Goal: Transaction & Acquisition: Subscribe to service/newsletter

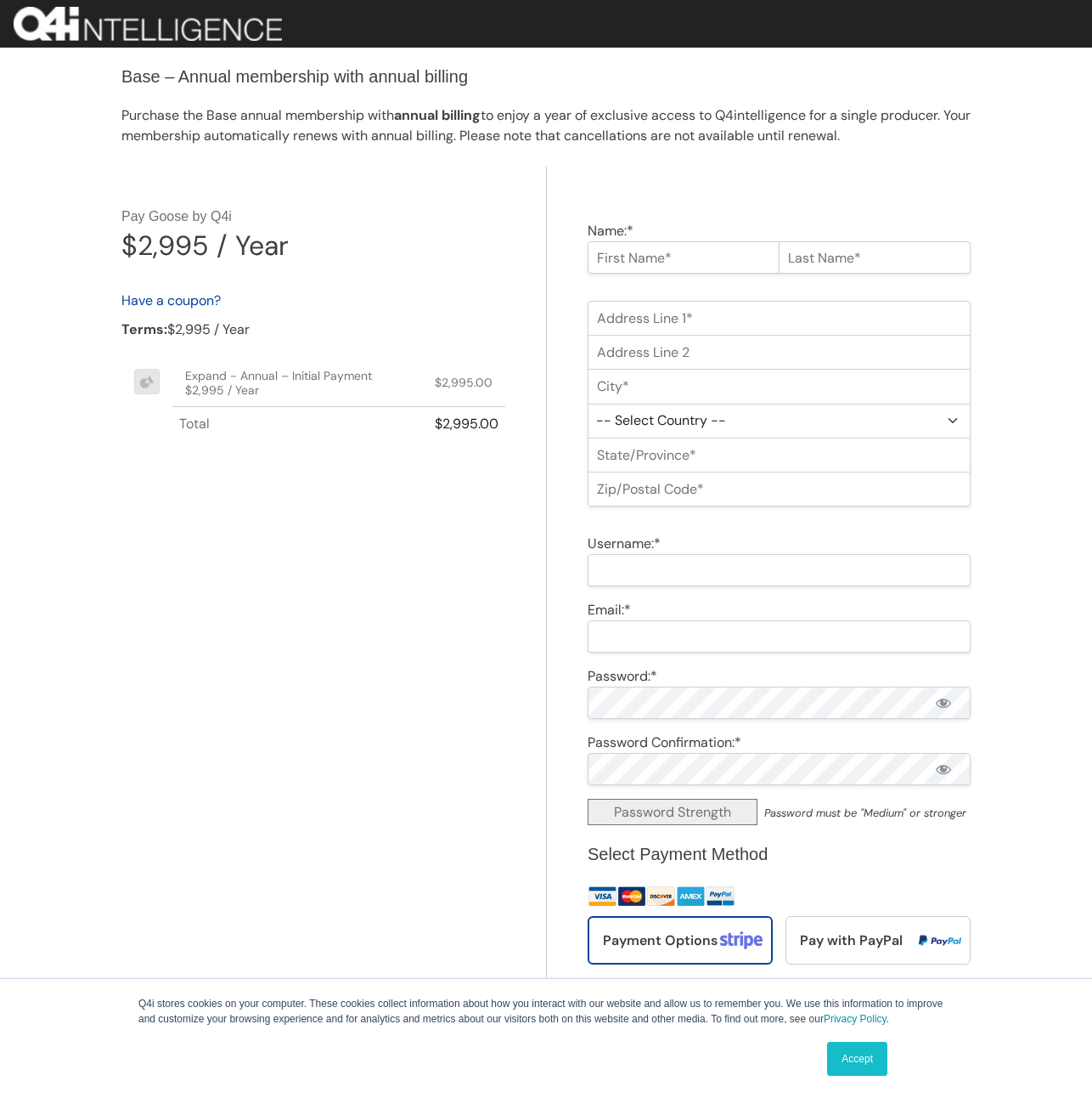
click at [860, 1061] on link "Accept" at bounding box center [858, 1058] width 60 height 34
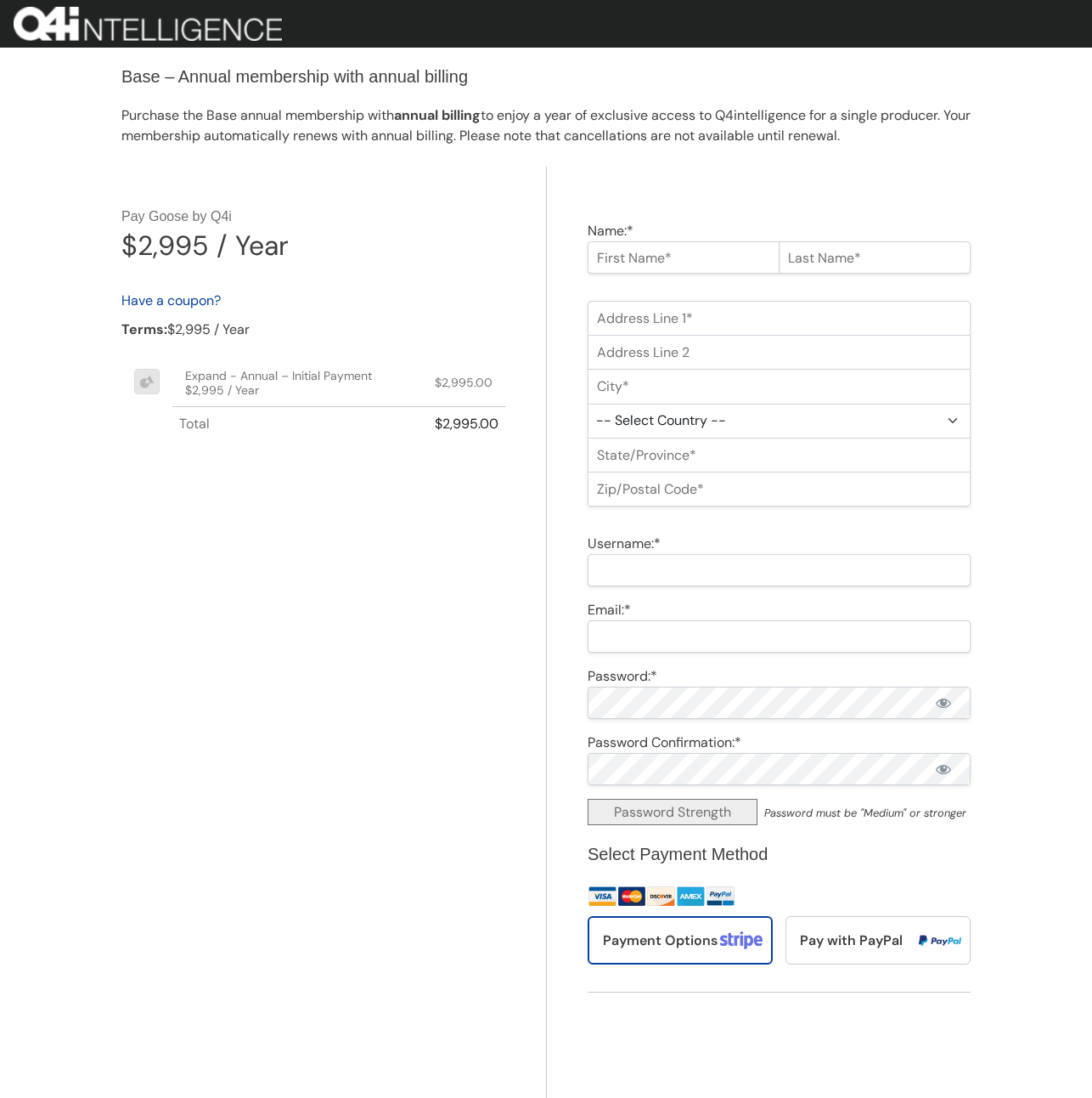
click at [678, 255] on input "Name:*" at bounding box center [683, 257] width 192 height 32
type input "eliza"
type input "testbug6"
type input "16 W 77th St"
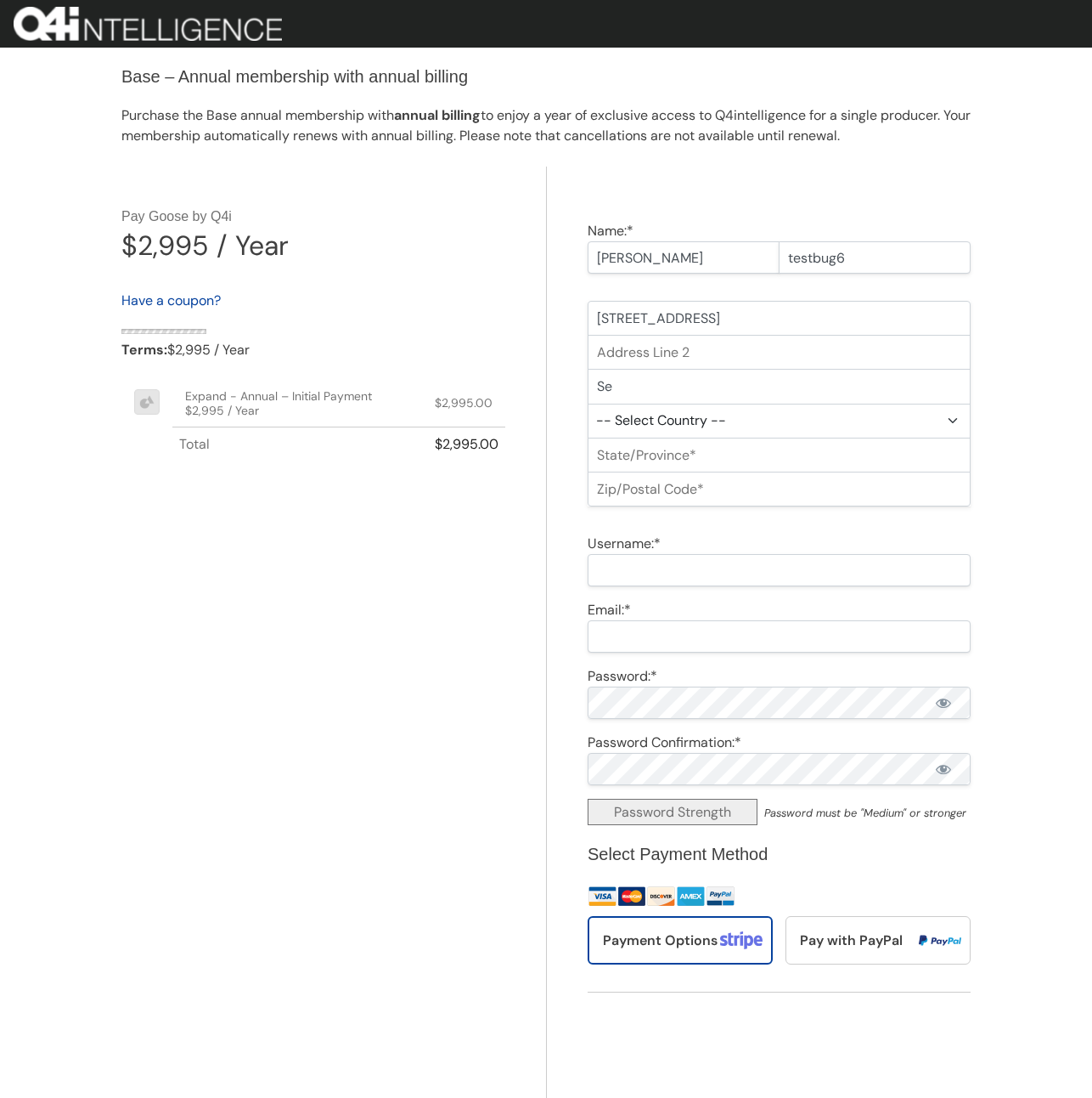
type input "S"
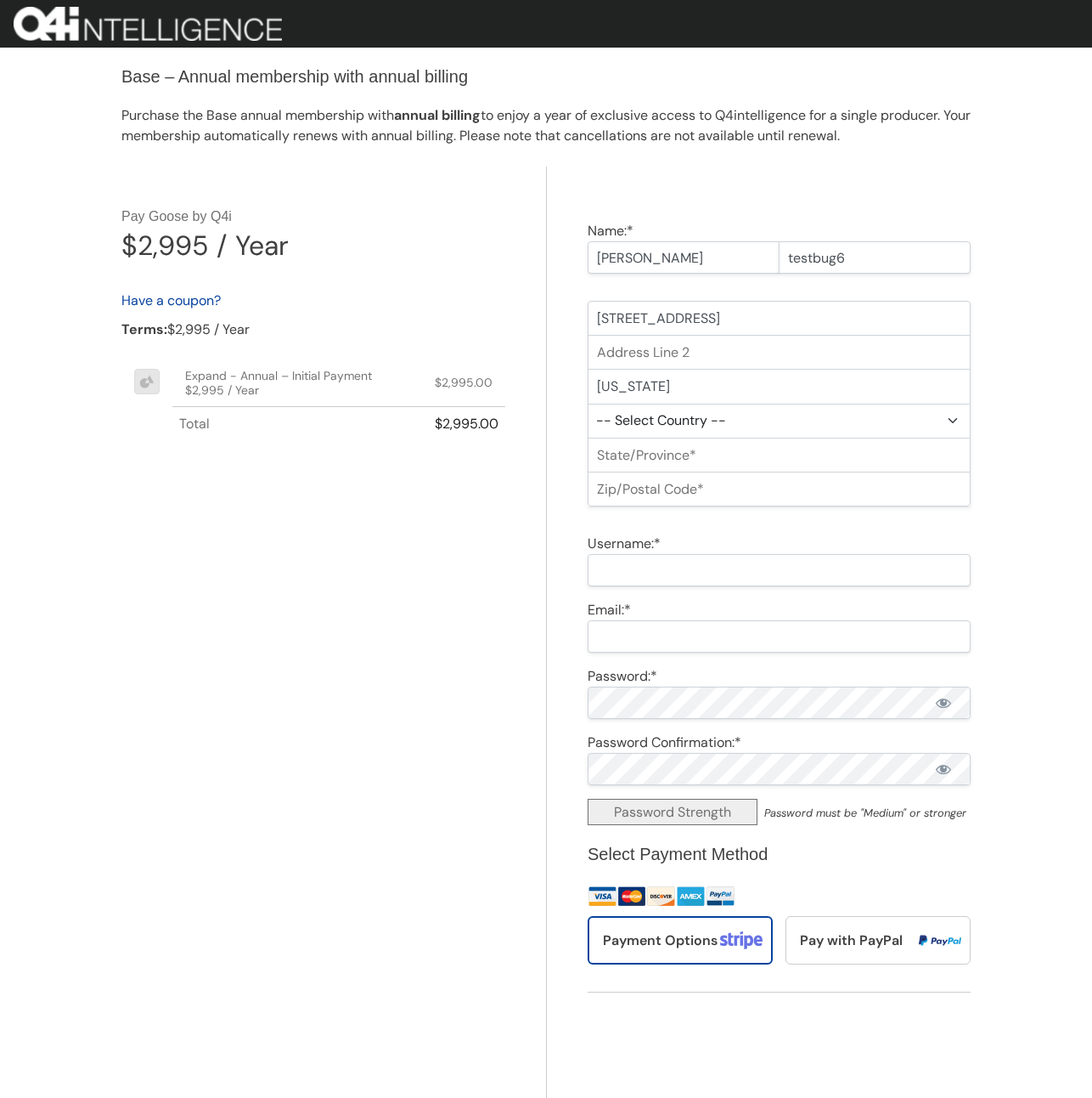
type input "New York"
click at [889, 416] on select "-- Select Country -- United States (US) Afghanistan Åland Islands Albania Alger…" at bounding box center [779, 420] width 384 height 35
select select "US"
click at [588, 403] on select "-- Select Country -- United States (US) Afghanistan Åland Islands Albania Alger…" at bounding box center [779, 420] width 384 height 35
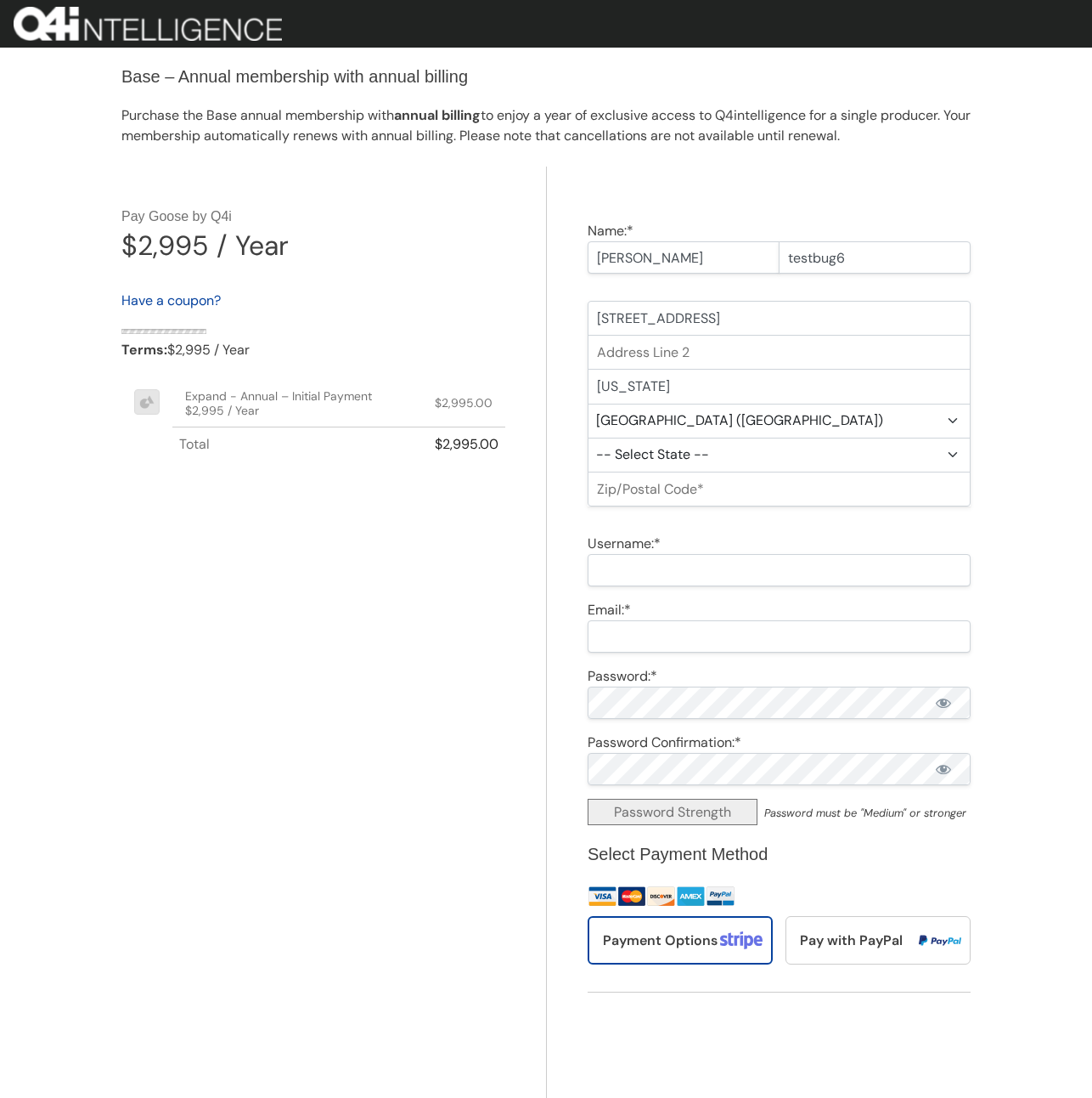
click at [837, 462] on select "-- Select State -- Alabama Alaska Arizona Arkansas California Colorado Connecti…" at bounding box center [779, 455] width 384 height 35
select select "NY"
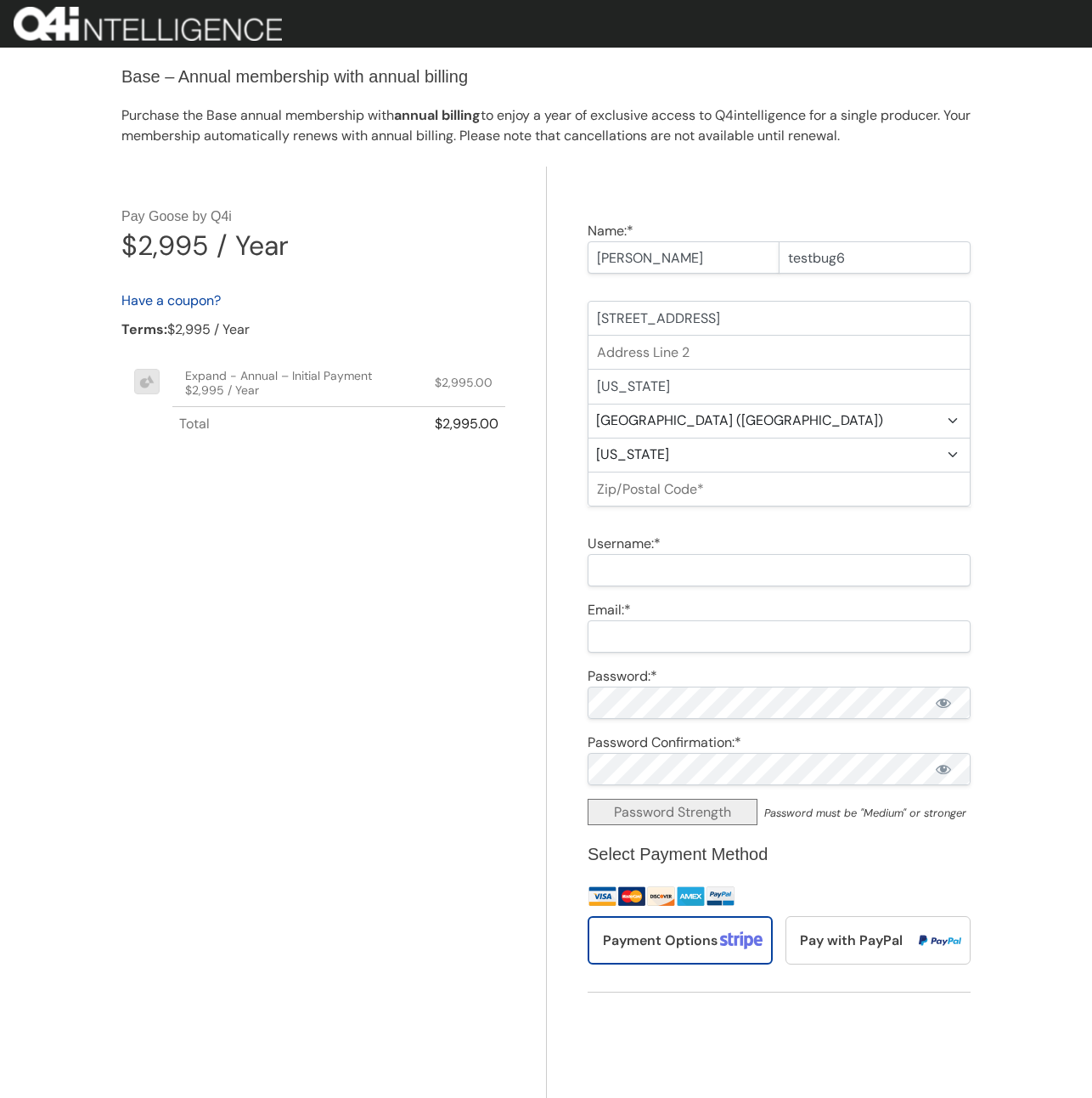
click at [588, 437] on select "-- Select State -- Alabama Alaska Arizona Arkansas California Colorado Connecti…" at bounding box center [779, 455] width 384 height 35
click at [717, 488] on input "Zip/Postal Code:*" at bounding box center [779, 489] width 384 height 35
type input "01221"
click at [727, 565] on input "Username:*" at bounding box center [779, 569] width 384 height 32
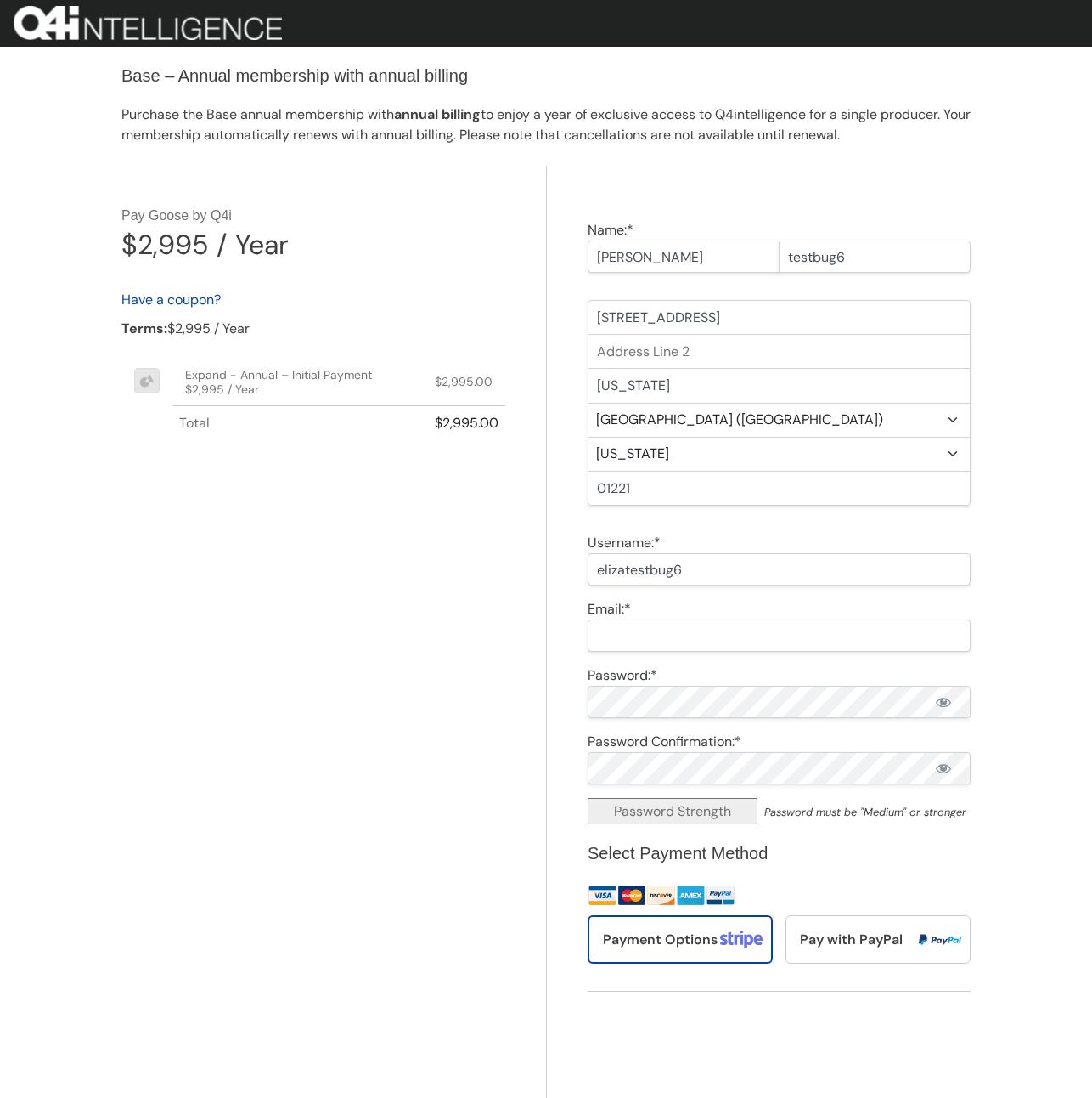
type input "elizatestbug6"
click at [741, 640] on input "Email:*" at bounding box center [779, 636] width 384 height 32
type input "eliza+tesbug6@q4intel.com"
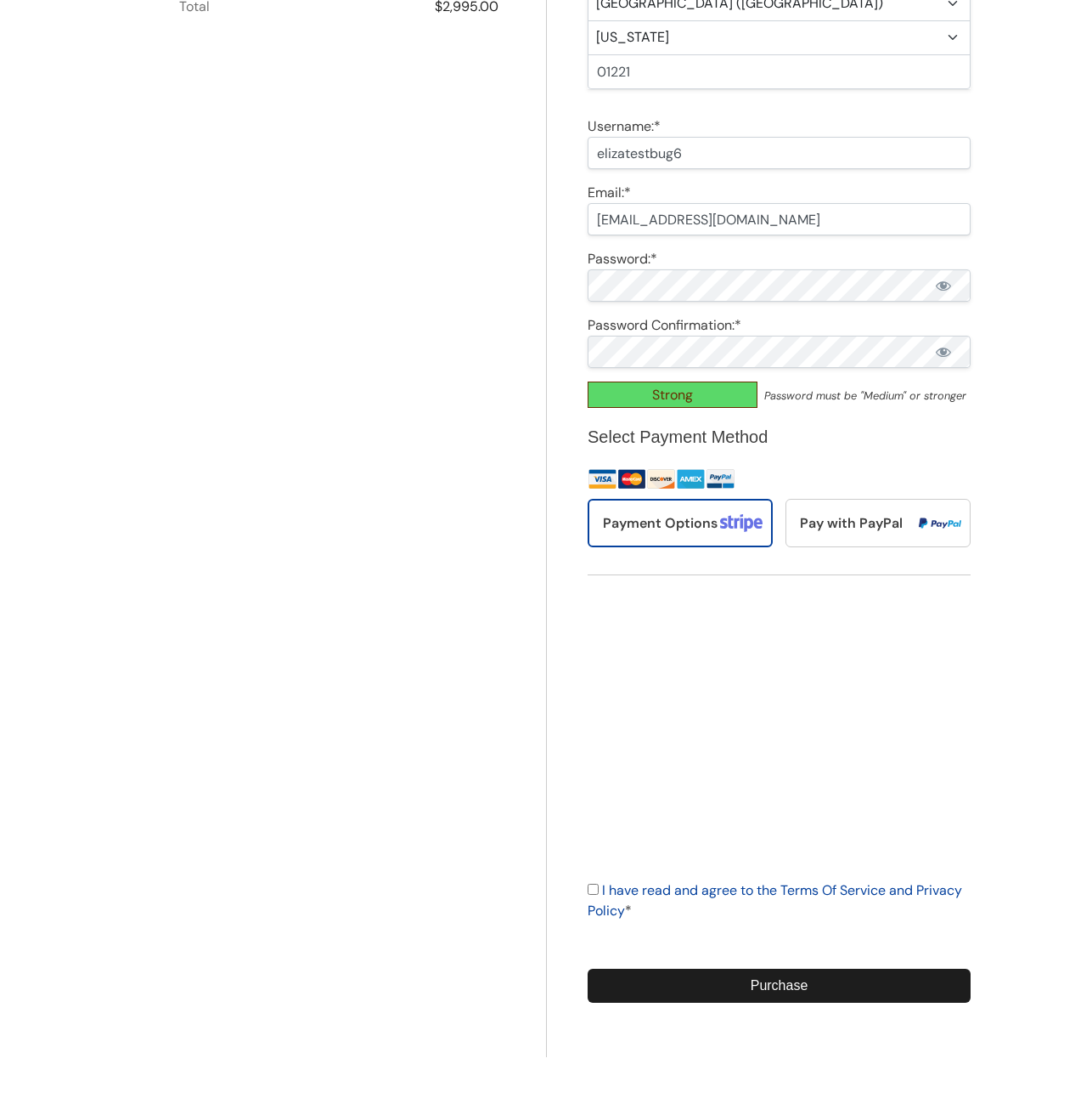
scroll to position [417, 0]
click at [591, 891] on input "I have read and agree to the Terms Of Service and Privacy Policy *" at bounding box center [593, 890] width 11 height 11
checkbox input "true"
click at [650, 979] on input "Purchase" at bounding box center [779, 986] width 384 height 34
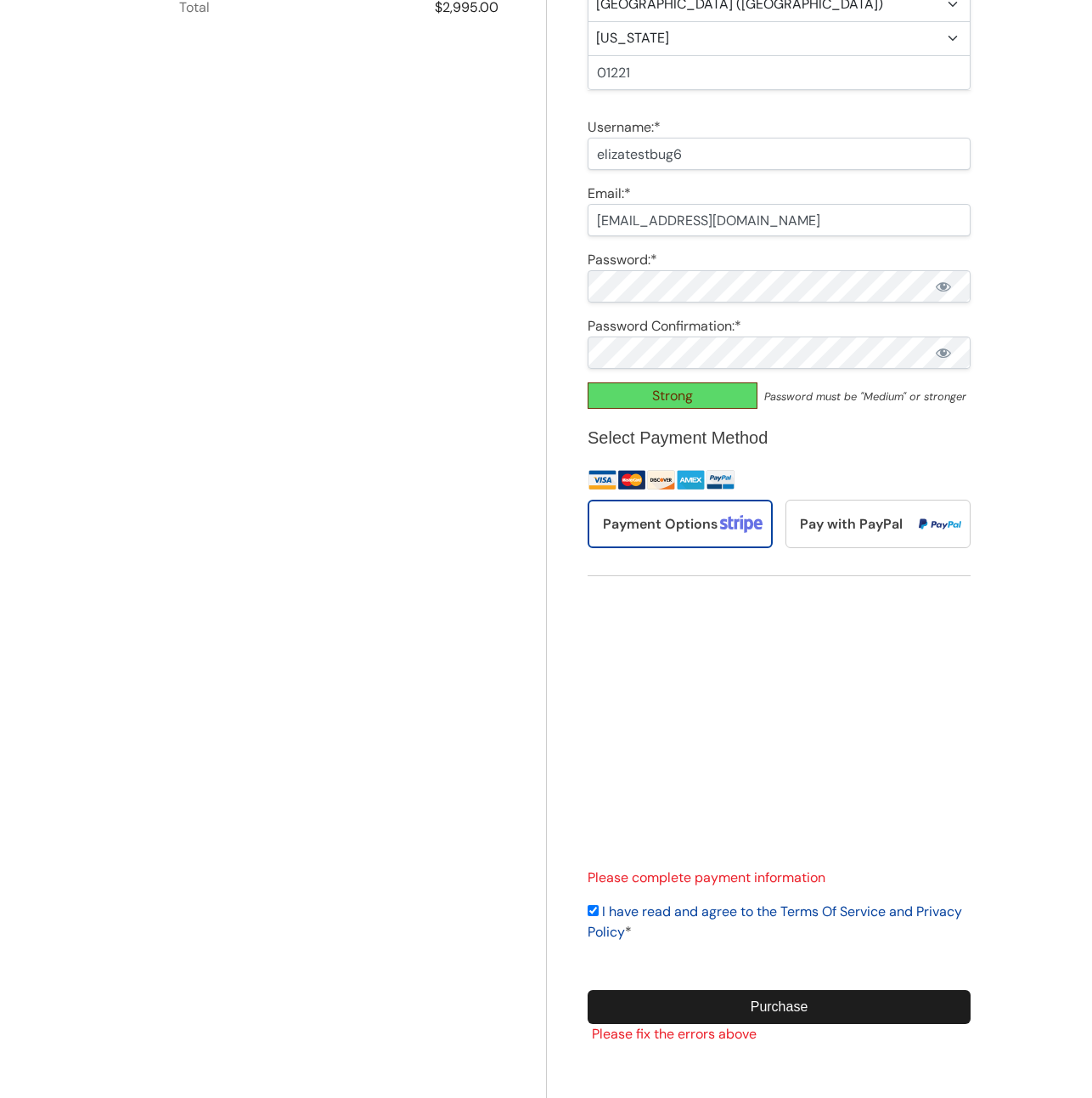
click at [932, 226] on input "eliza+tesbug6@q4intel.com" at bounding box center [779, 220] width 384 height 32
drag, startPoint x: 932, startPoint y: 226, endPoint x: 945, endPoint y: 300, distance: 75.1
click at [932, 226] on input "eliza+tesbug6@q4intel.com" at bounding box center [779, 220] width 384 height 32
click at [779, 1000] on input "Purchase" at bounding box center [779, 1007] width 384 height 34
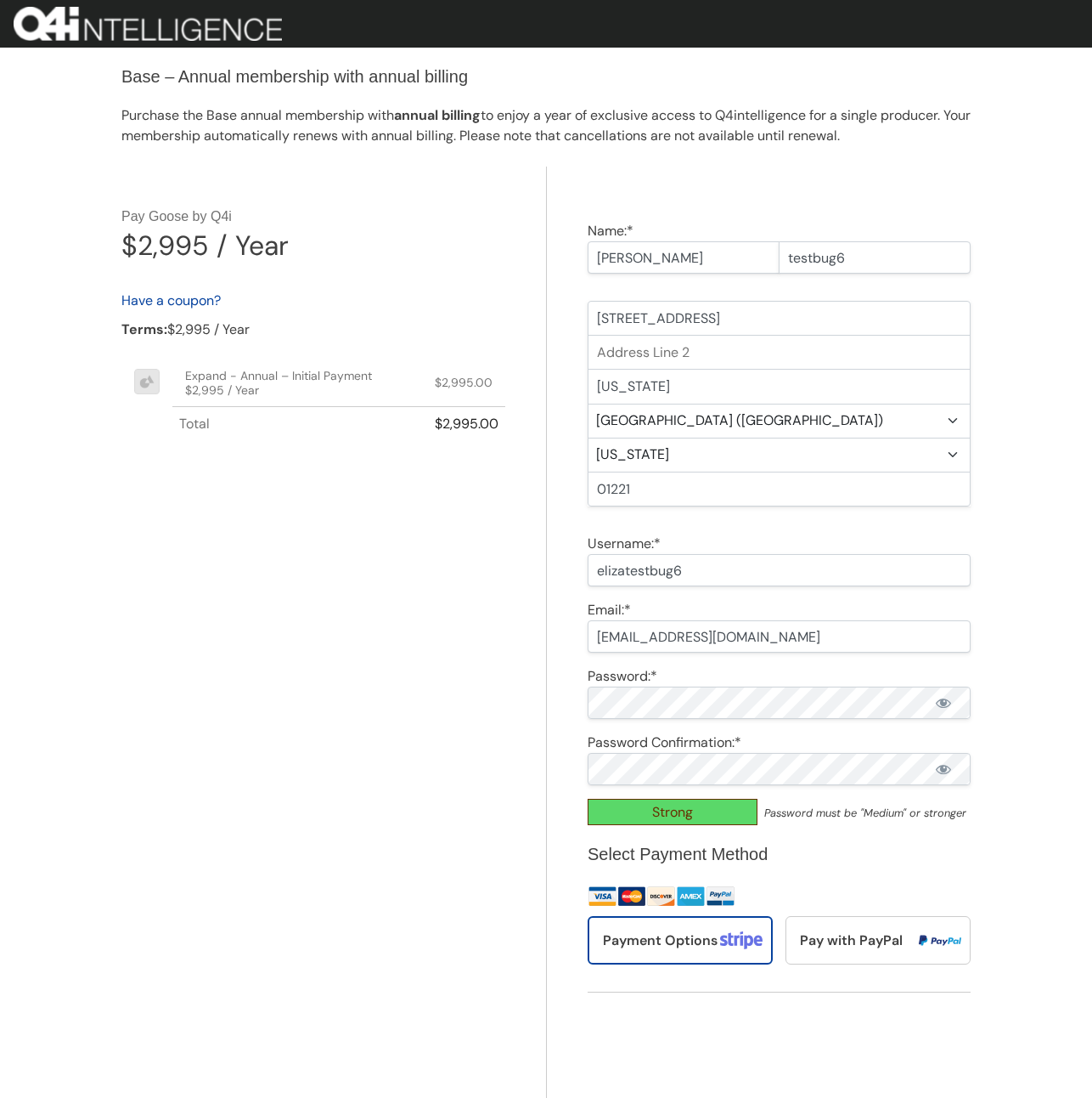
scroll to position [437, 0]
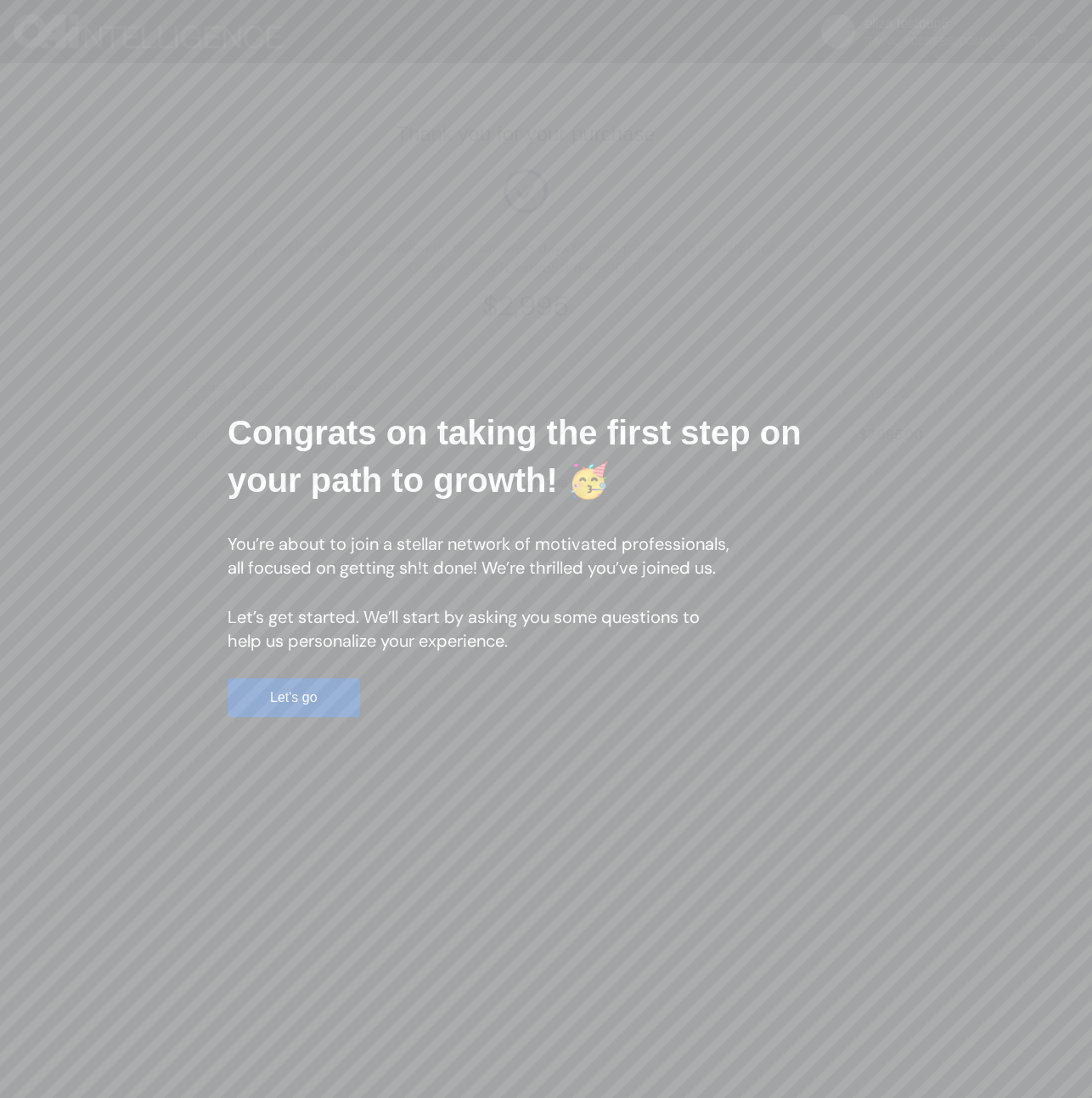
click at [313, 697] on button "Let's go" at bounding box center [294, 697] width 132 height 39
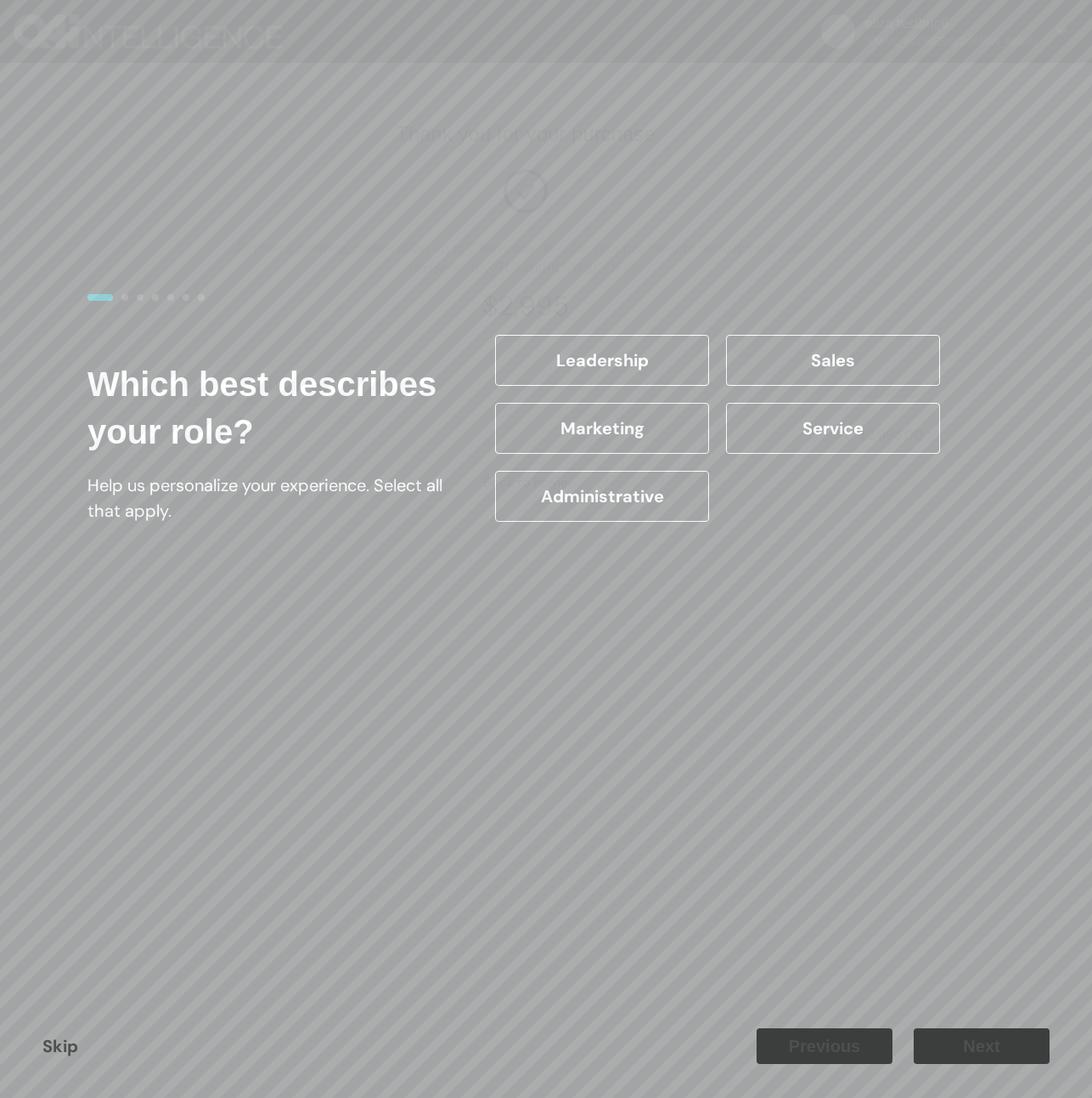
click at [674, 347] on label "Leadership" at bounding box center [602, 360] width 214 height 51
click at [0, 0] on input "Leadership" at bounding box center [0, 0] width 0 height 0
click at [997, 1037] on button "Next" at bounding box center [982, 1046] width 136 height 36
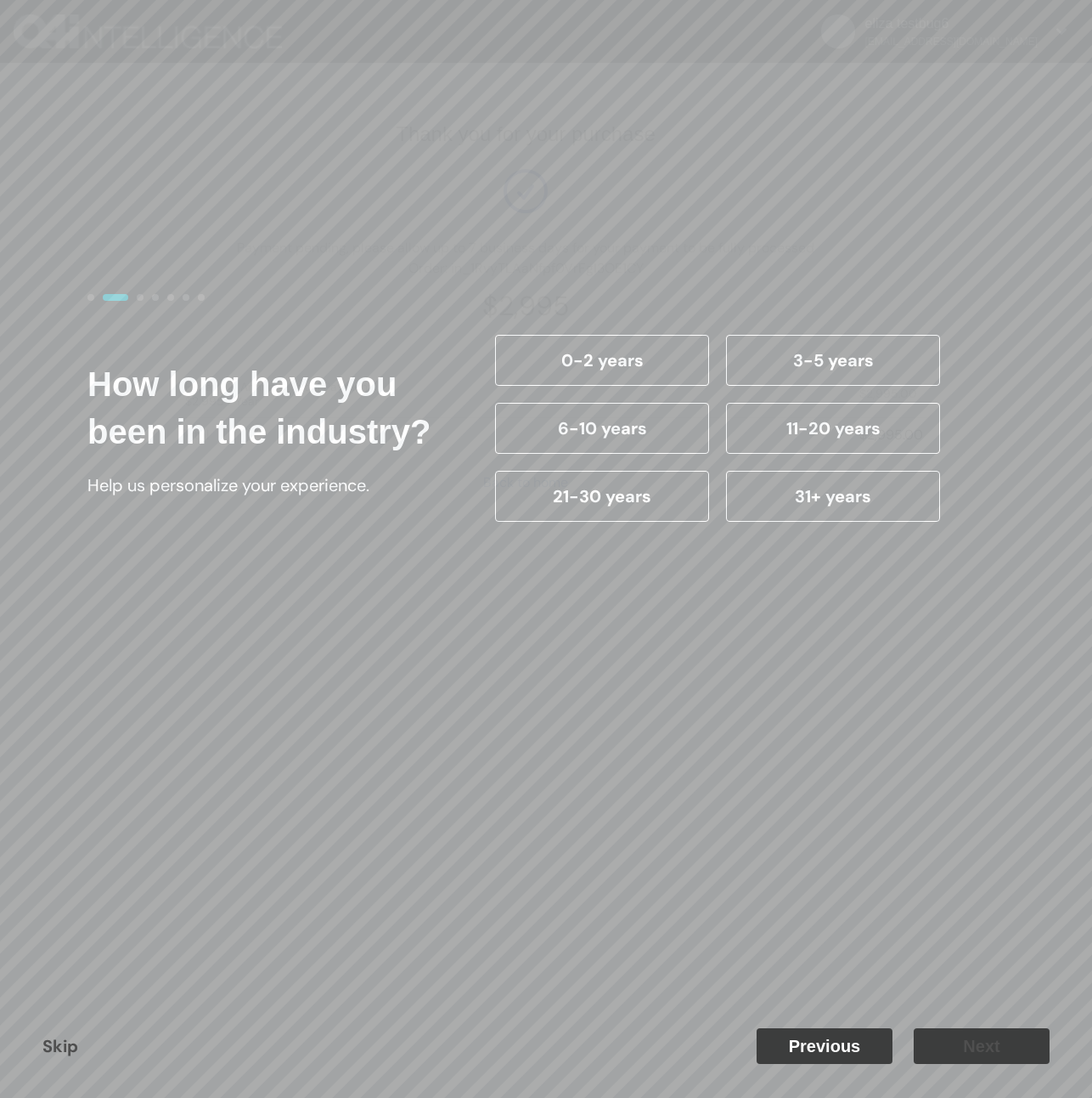
click at [647, 356] on label "0-2 years" at bounding box center [602, 360] width 214 height 51
click at [0, 0] on input "0-2 years" at bounding box center [0, 0] width 0 height 0
click at [988, 1039] on button "Next" at bounding box center [982, 1046] width 136 height 36
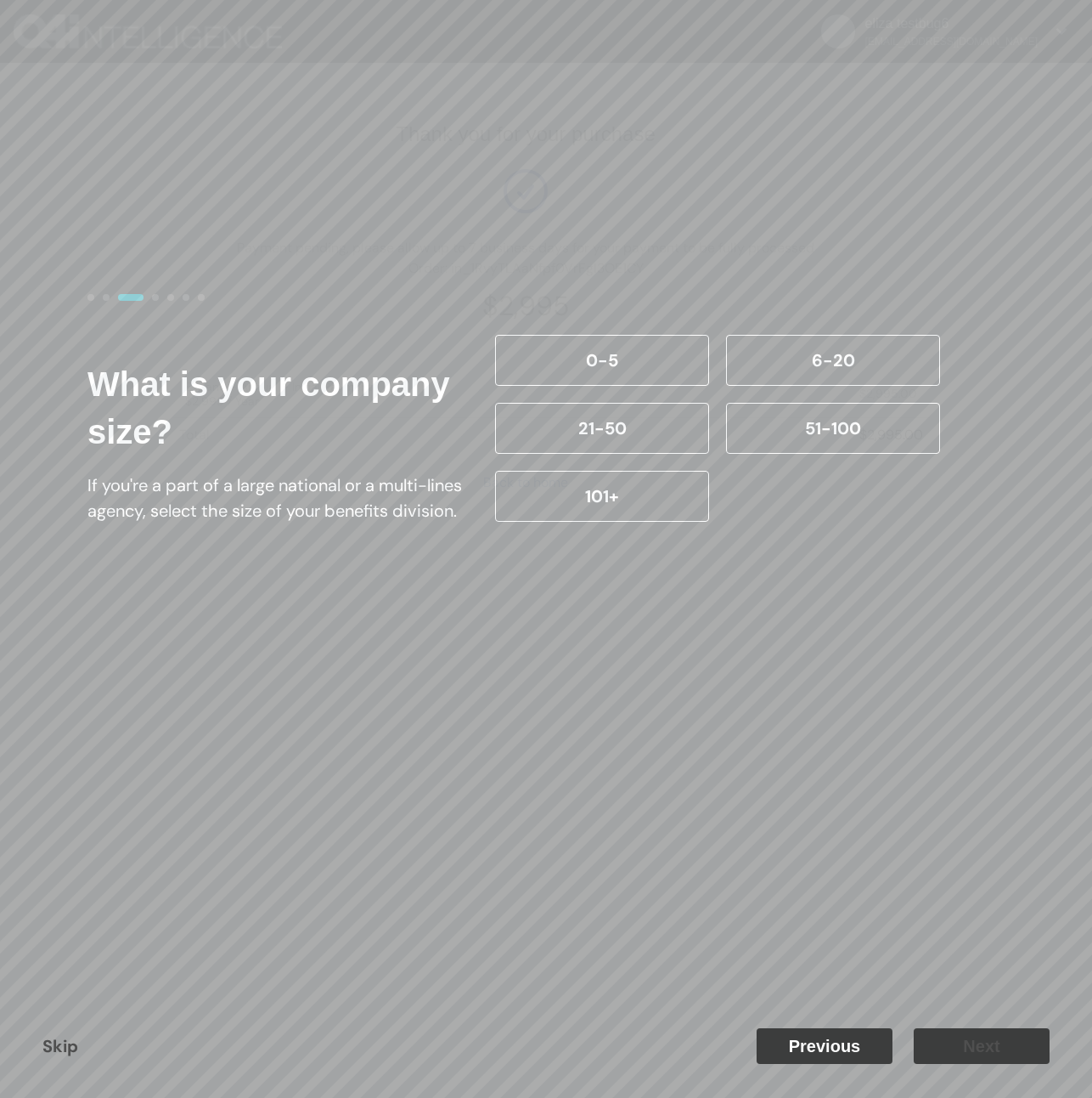
drag, startPoint x: 634, startPoint y: 352, endPoint x: 731, endPoint y: 437, distance: 129.0
click at [634, 352] on label "0-5" at bounding box center [602, 360] width 214 height 51
click at [0, 0] on input "0-5" at bounding box center [0, 0] width 0 height 0
click at [991, 1049] on button "Next" at bounding box center [982, 1046] width 136 height 36
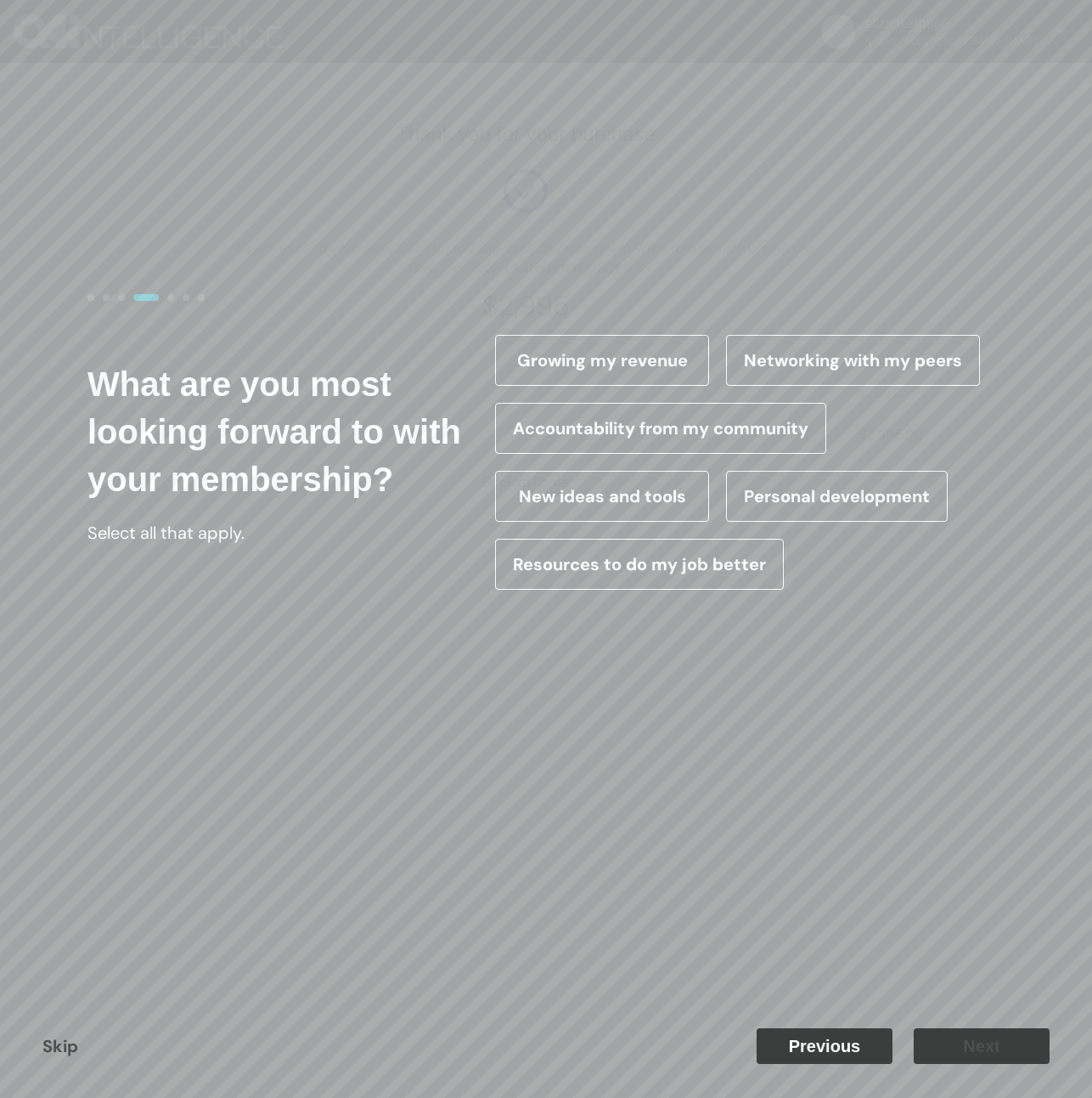
drag, startPoint x: 669, startPoint y: 350, endPoint x: 770, endPoint y: 539, distance: 214.3
click at [669, 350] on label "Growing my revenue" at bounding box center [602, 360] width 214 height 51
click at [0, 0] on input "Growing my revenue" at bounding box center [0, 0] width 0 height 0
click at [977, 1058] on button "Next" at bounding box center [982, 1046] width 136 height 36
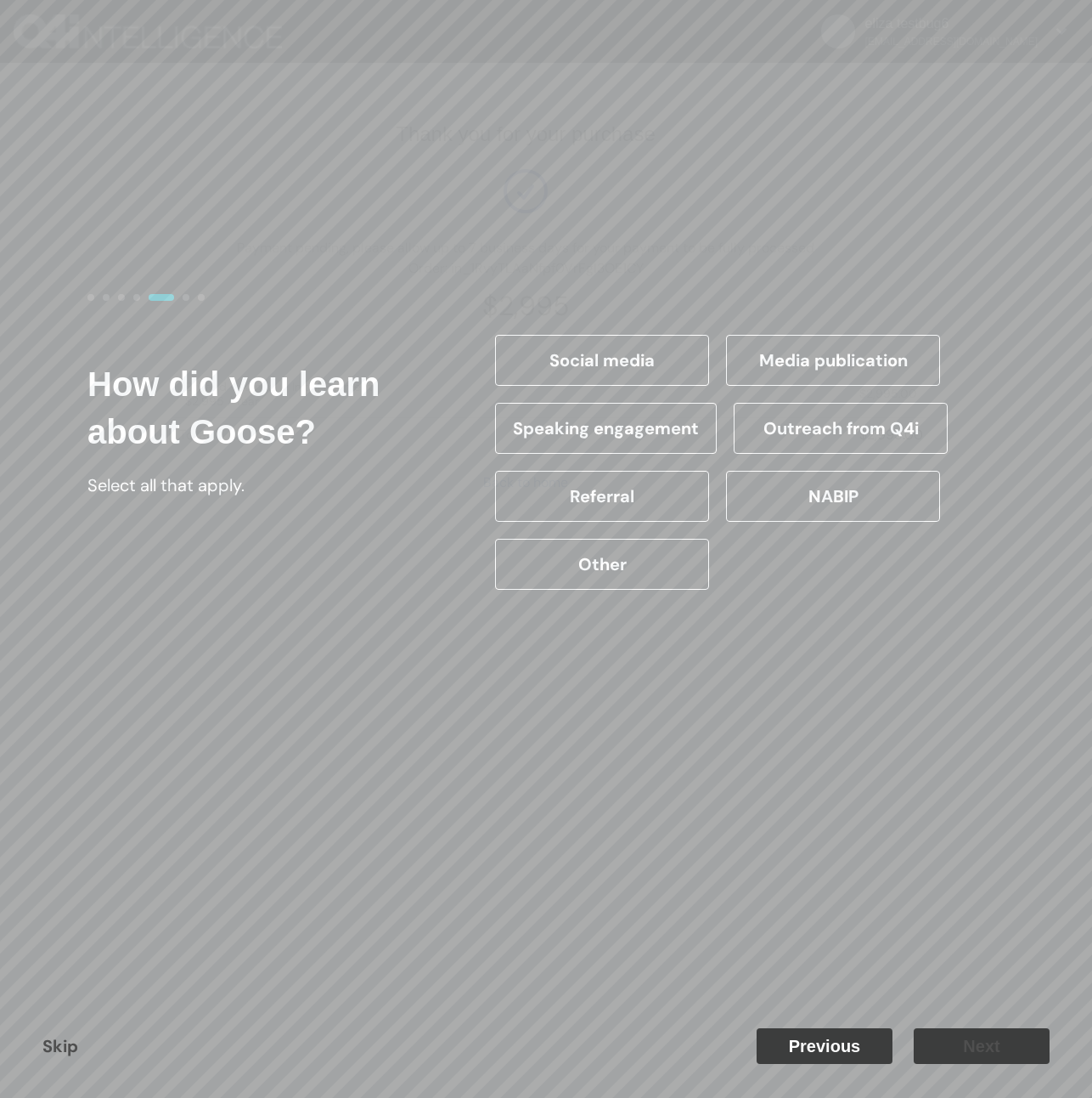
drag, startPoint x: 664, startPoint y: 355, endPoint x: 887, endPoint y: 625, distance: 350.2
click at [665, 355] on label "Social media" at bounding box center [602, 360] width 214 height 51
click at [0, 0] on input "Social media" at bounding box center [0, 0] width 0 height 0
click at [998, 1051] on button "Next" at bounding box center [982, 1046] width 136 height 36
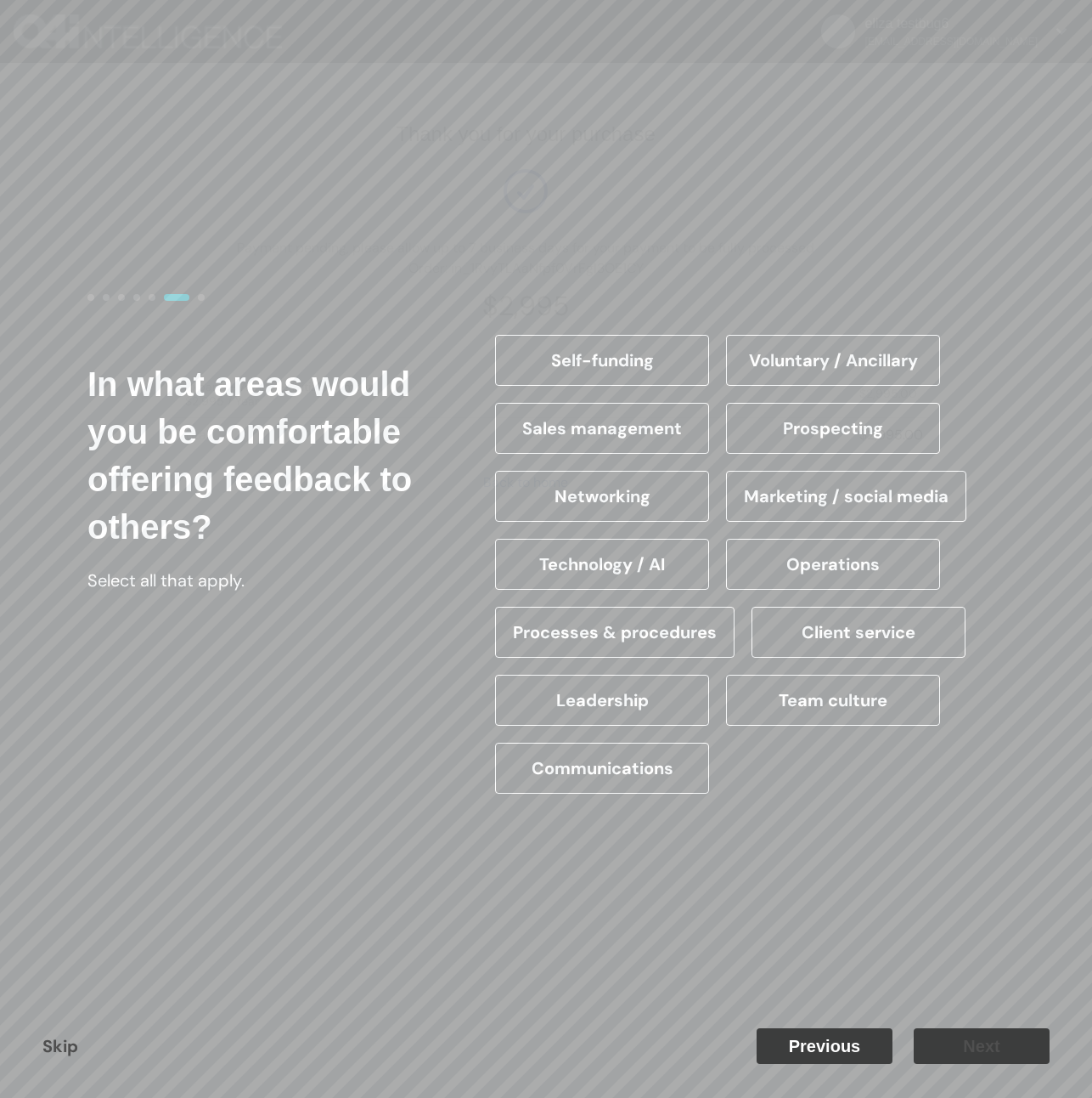
click at [638, 382] on label "Self-funding" at bounding box center [602, 360] width 214 height 51
click at [0, 0] on input "Self-funding" at bounding box center [0, 0] width 0 height 0
click at [957, 1058] on button "Next" at bounding box center [982, 1046] width 136 height 36
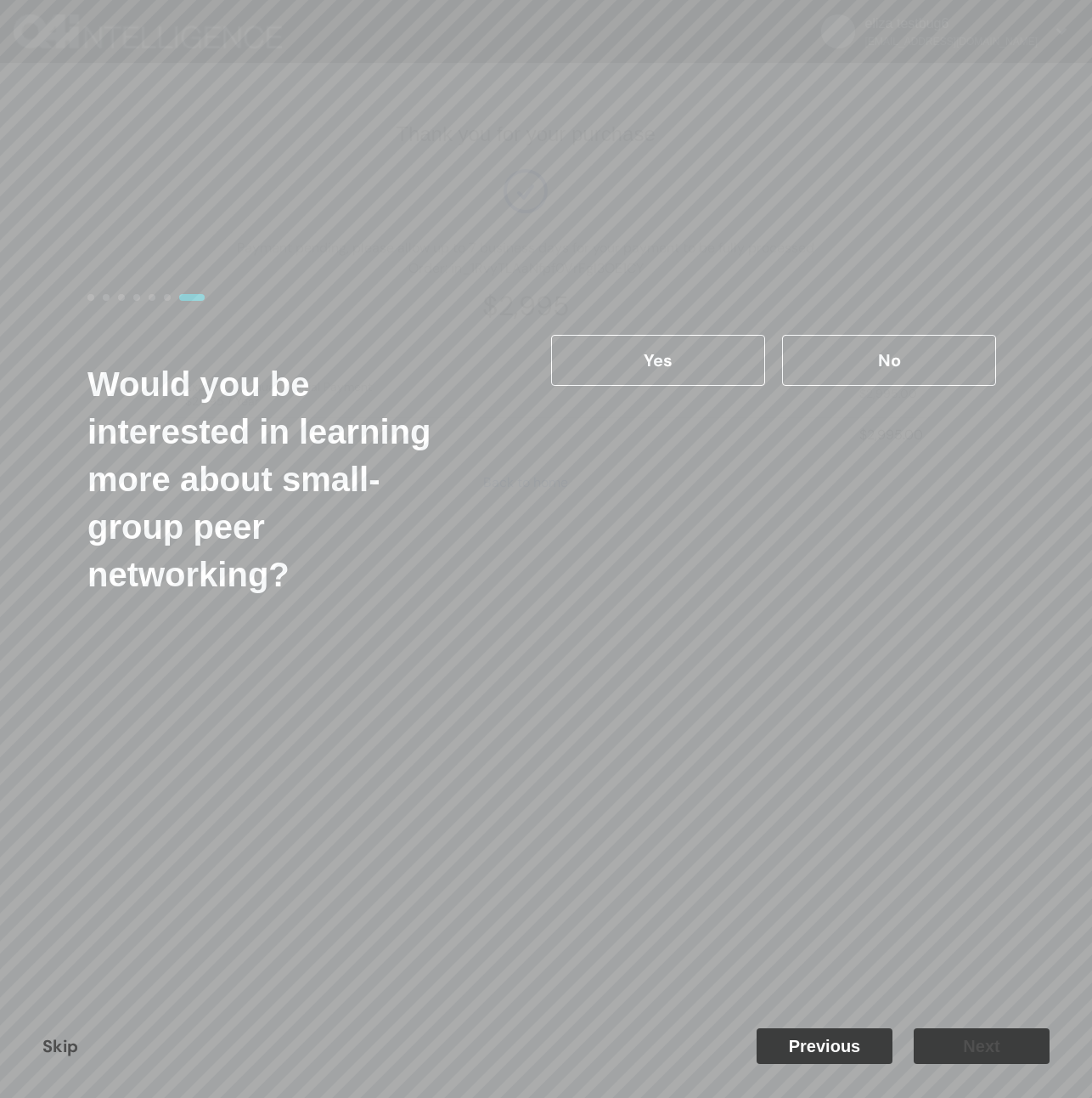
click at [715, 381] on label "Yes" at bounding box center [658, 360] width 214 height 51
click at [0, 0] on input "Yes" at bounding box center [0, 0] width 0 height 0
click at [1005, 1042] on button "Next" at bounding box center [982, 1046] width 136 height 36
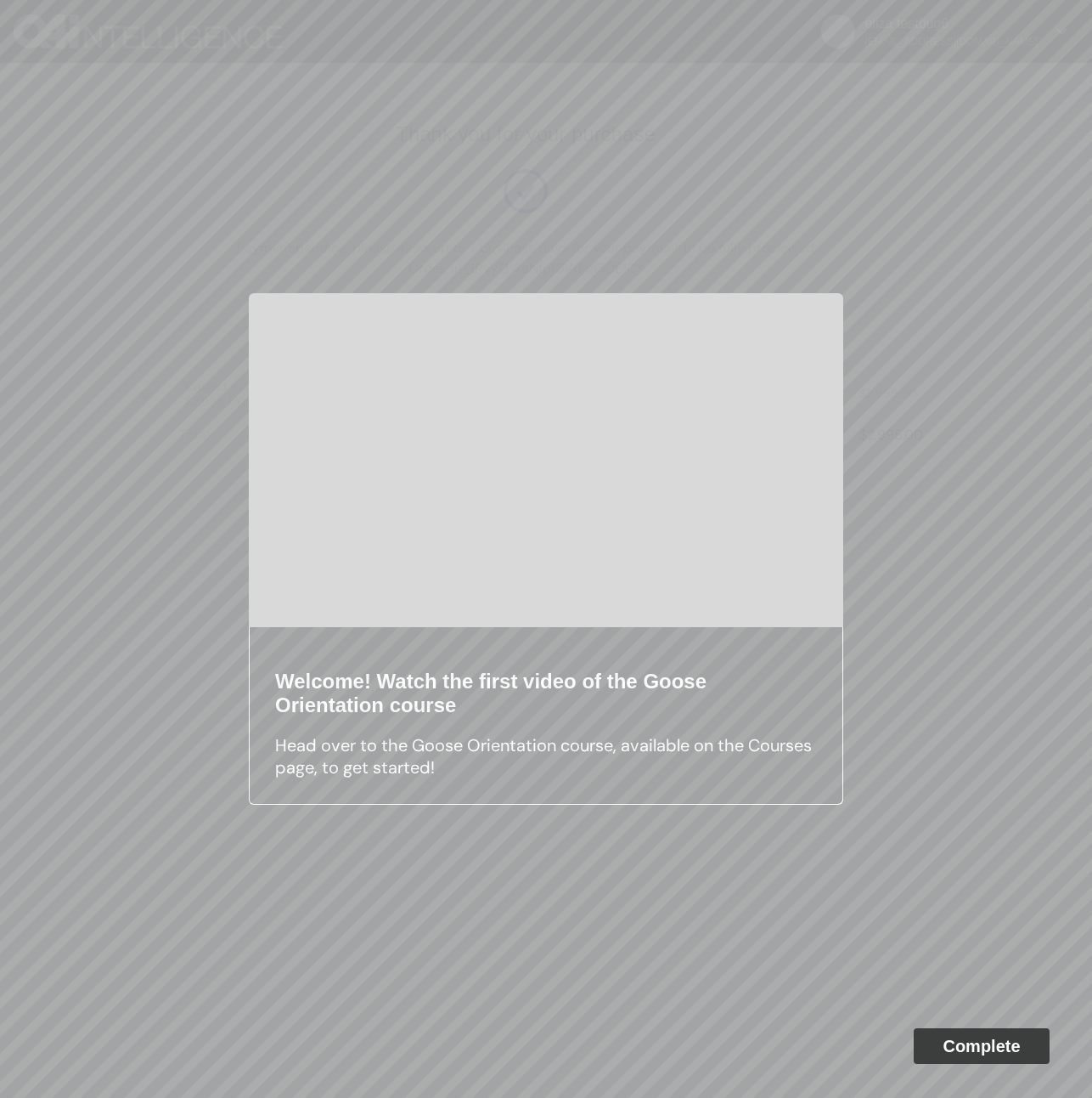
click at [985, 1039] on button "Complete" at bounding box center [982, 1046] width 136 height 36
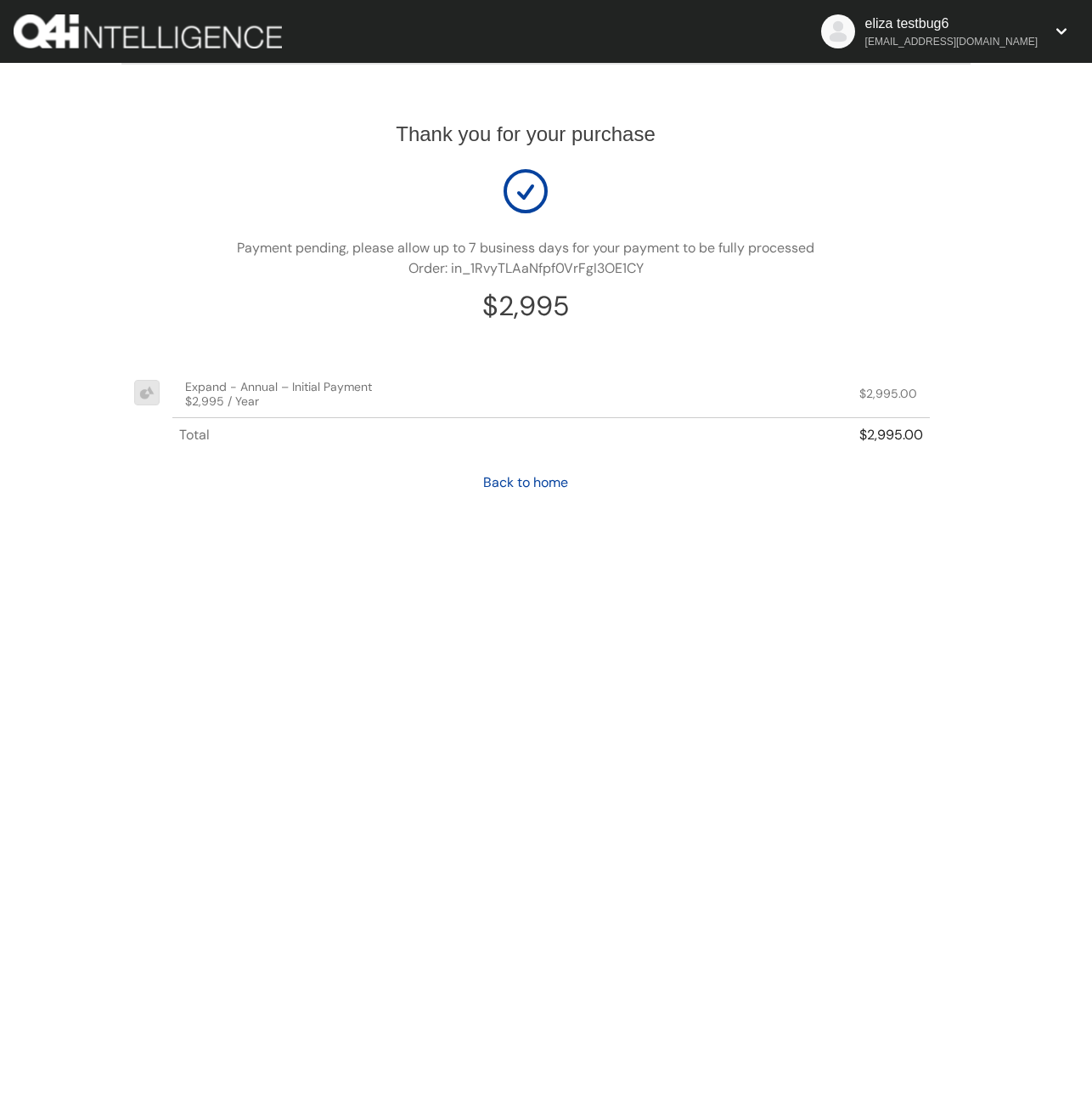
click at [545, 472] on p "Back to home" at bounding box center [526, 483] width 809 height 21
click at [545, 476] on link "Back to home" at bounding box center [526, 482] width 85 height 18
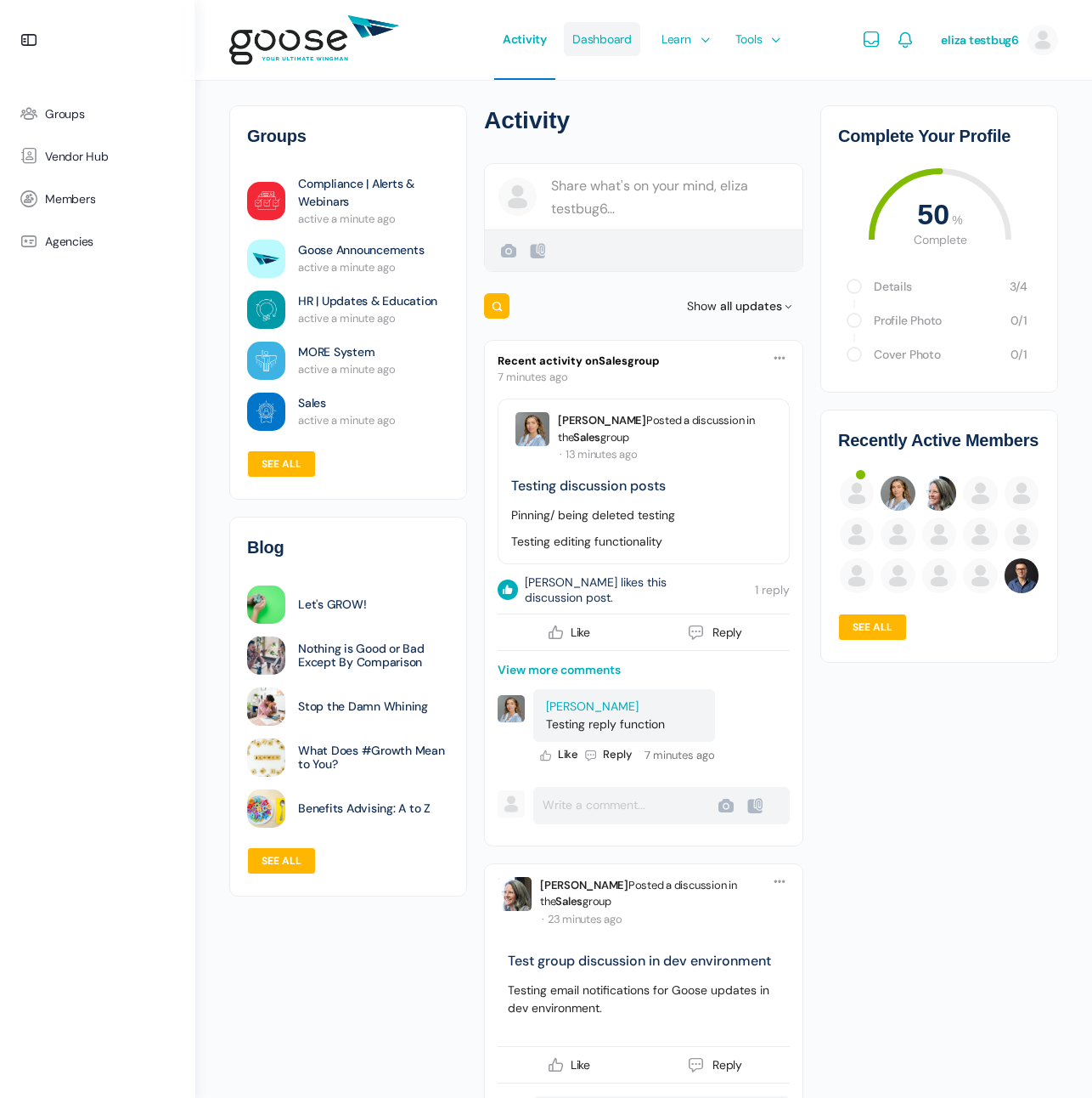
click at [608, 35] on span "Dashboard" at bounding box center [602, 39] width 60 height 80
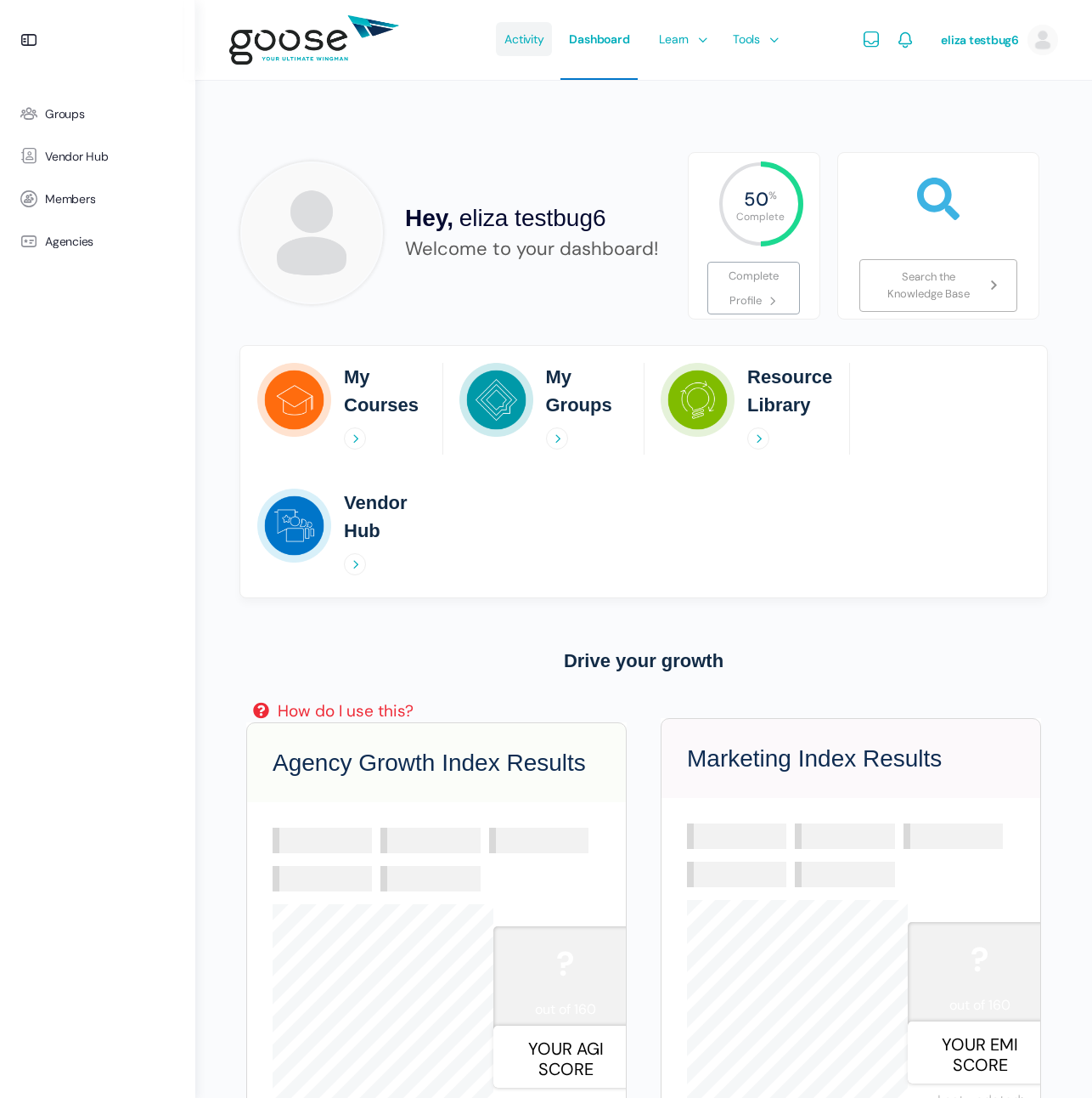
click at [535, 41] on span "Activity" at bounding box center [523, 39] width 39 height 80
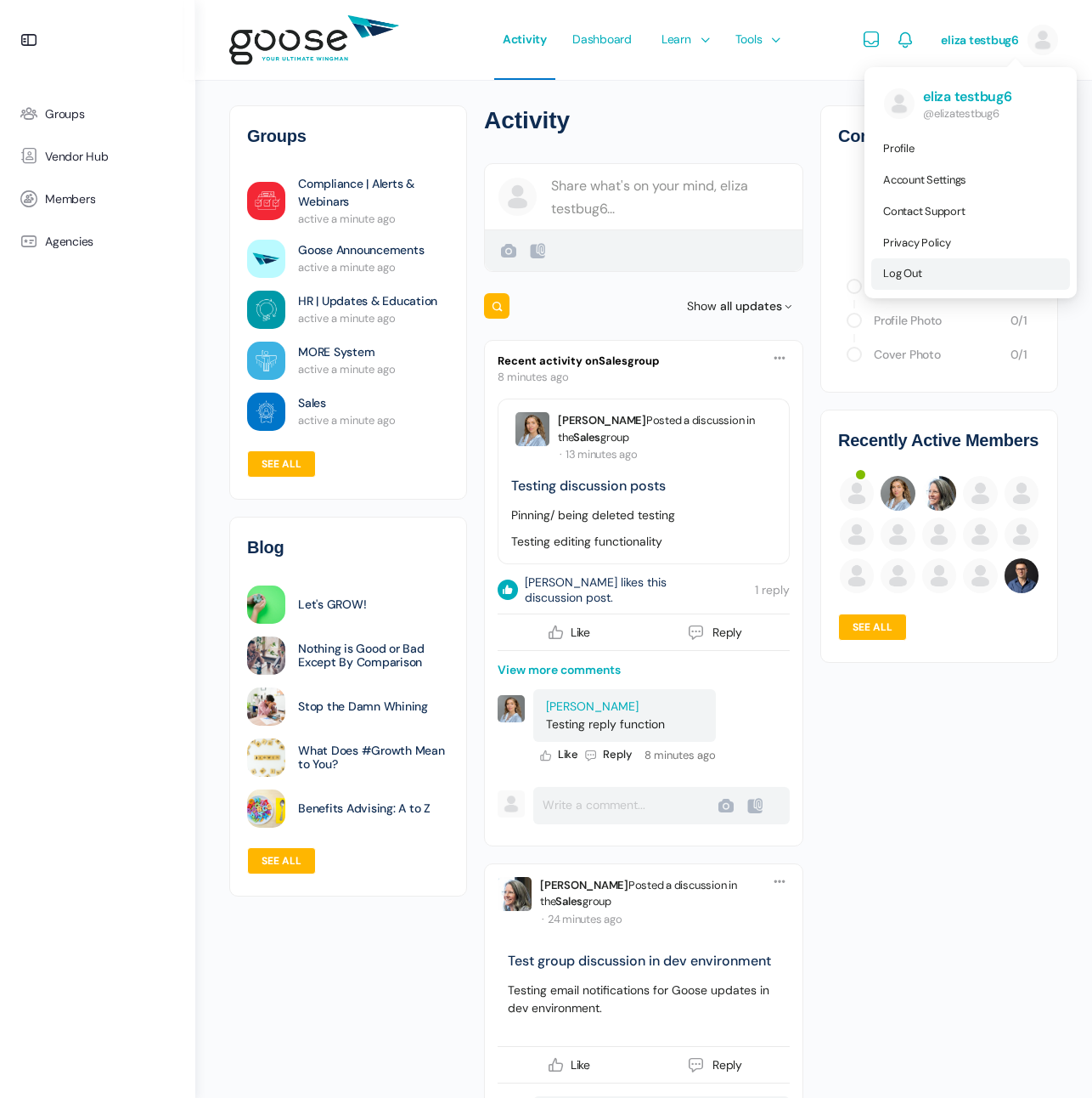
click at [952, 283] on link "Log Out" at bounding box center [971, 273] width 198 height 31
